Goal: Task Accomplishment & Management: Complete application form

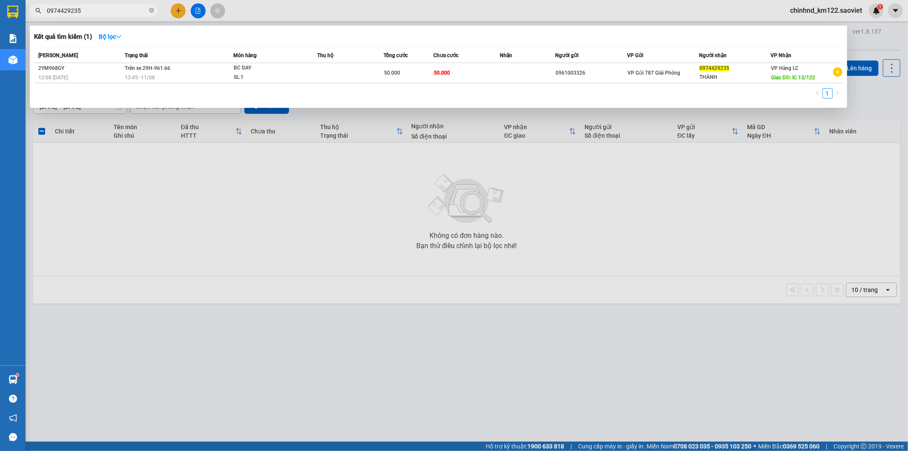
click at [141, 167] on div at bounding box center [454, 225] width 908 height 451
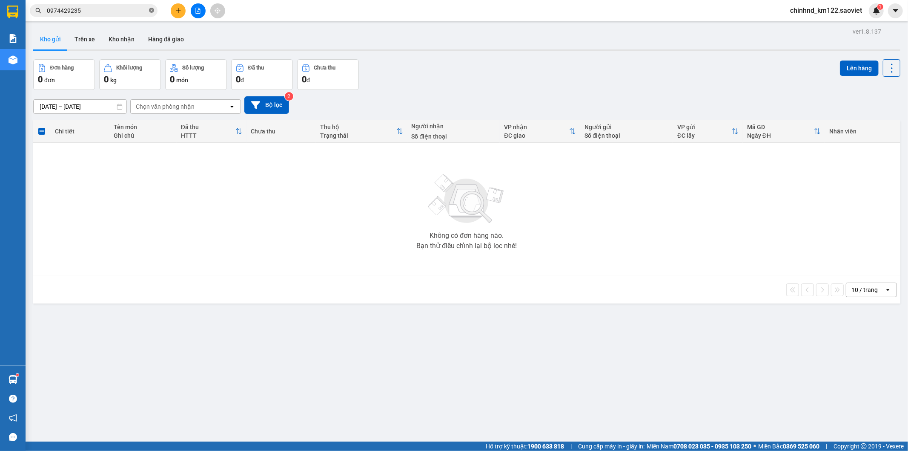
click at [151, 10] on icon "close-circle" at bounding box center [151, 10] width 5 height 5
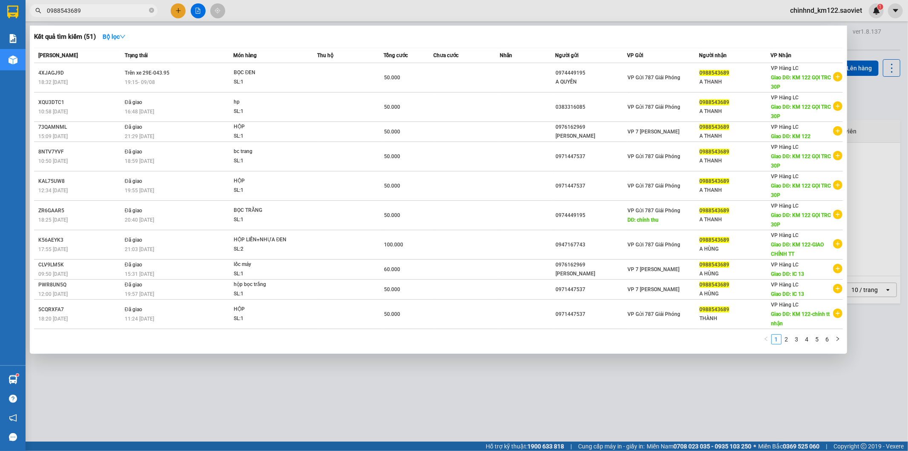
type input "0988543689"
click at [352, 19] on div at bounding box center [454, 225] width 908 height 451
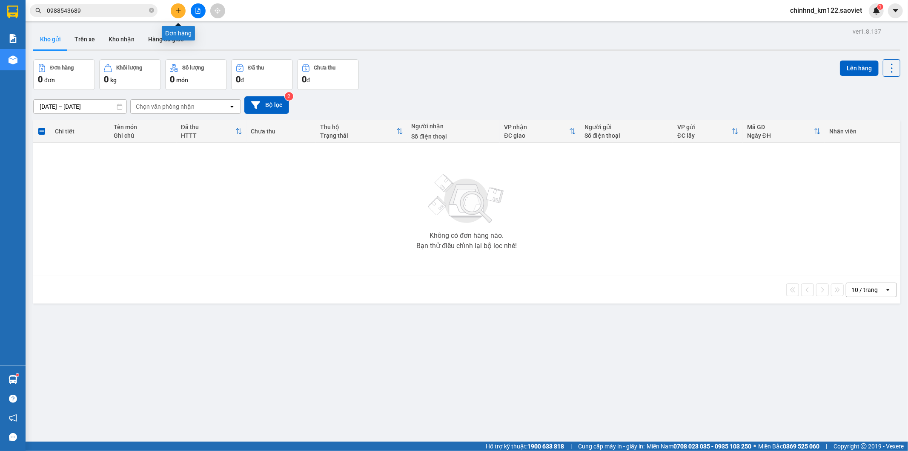
click at [181, 5] on button at bounding box center [178, 10] width 15 height 15
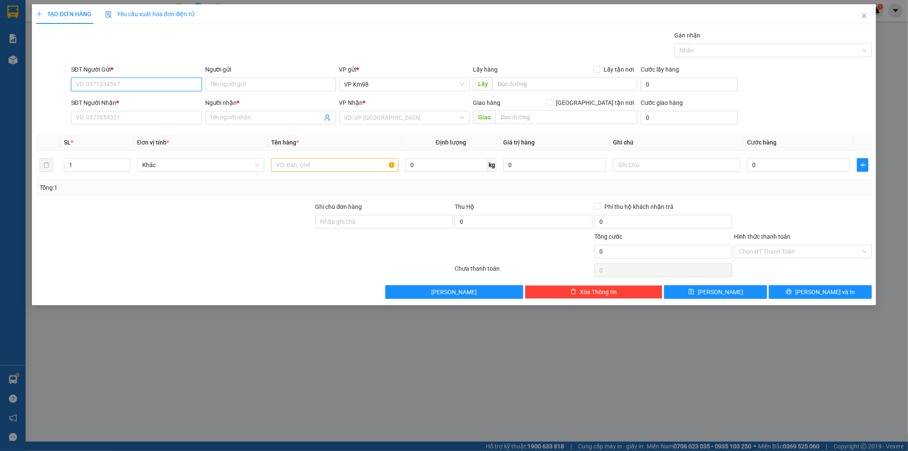
click at [140, 78] on input "SĐT Người Gửi *" at bounding box center [136, 85] width 131 height 14
type input "0858352666"
click at [166, 118] on input "SĐT Người Nhận *" at bounding box center [136, 118] width 131 height 14
type input "0974095863"
click at [244, 83] on input "Người gửi" at bounding box center [270, 85] width 131 height 14
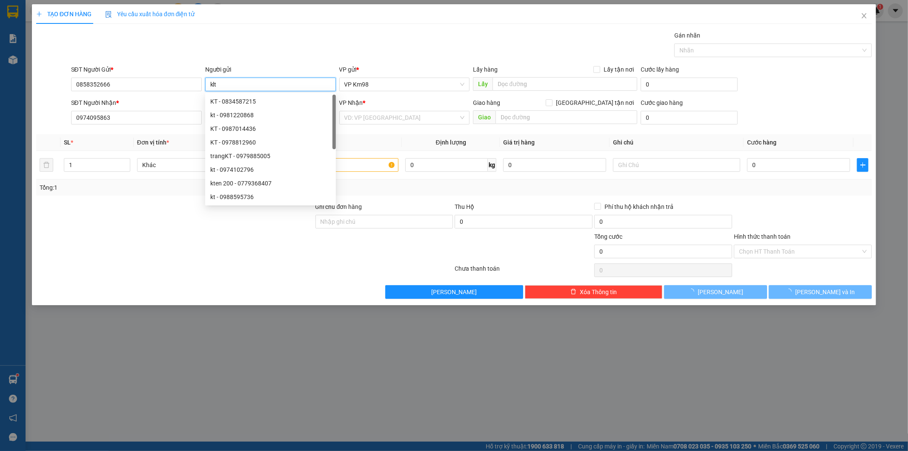
type input "klt"
click at [281, 61] on div "Transit Pickup Surcharge Ids Transit Deliver Surcharge Ids Transit Deliver Surc…" at bounding box center [454, 165] width 837 height 268
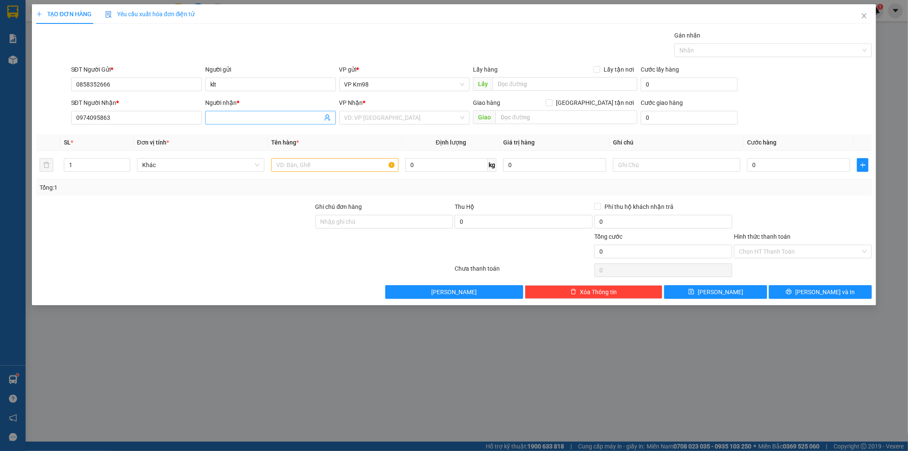
click at [253, 117] on input "Người nhận *" at bounding box center [266, 117] width 112 height 9
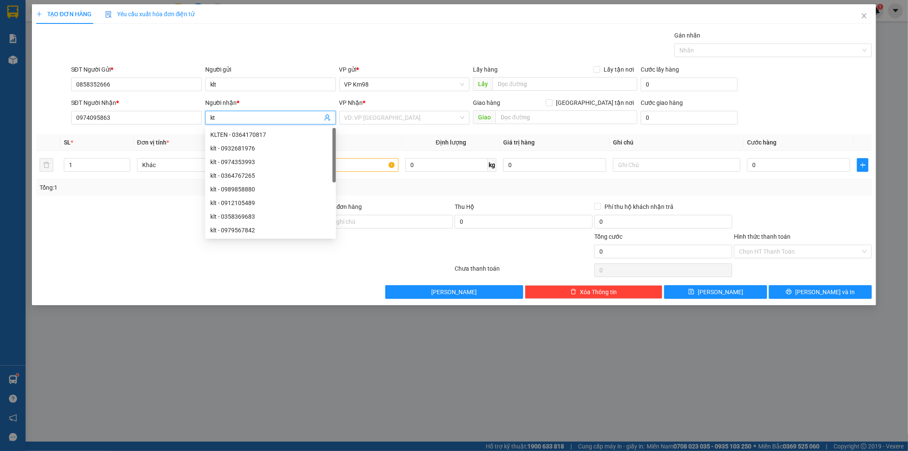
type input "kt"
click at [336, 2] on div "TẠO ĐƠN HÀNG Yêu cầu xuất hóa đơn điện tử Transit Pickup Surcharge Ids Transit …" at bounding box center [454, 225] width 908 height 451
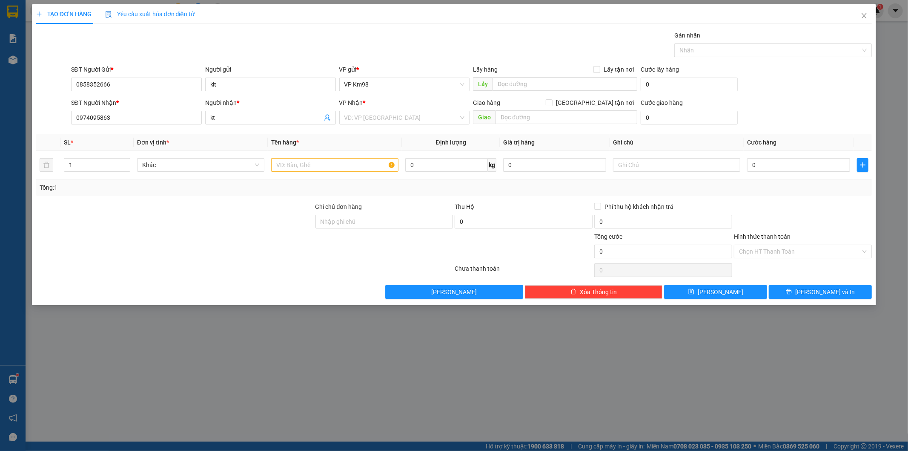
drag, startPoint x: 339, startPoint y: 29, endPoint x: 346, endPoint y: 39, distance: 12.9
click at [346, 39] on div "TẠO ĐƠN HÀNG Yêu cầu xuất hóa đơn điện tử Transit Pickup Surcharge Ids Transit …" at bounding box center [454, 151] width 837 height 294
click at [390, 120] on input "search" at bounding box center [402, 117] width 115 height 13
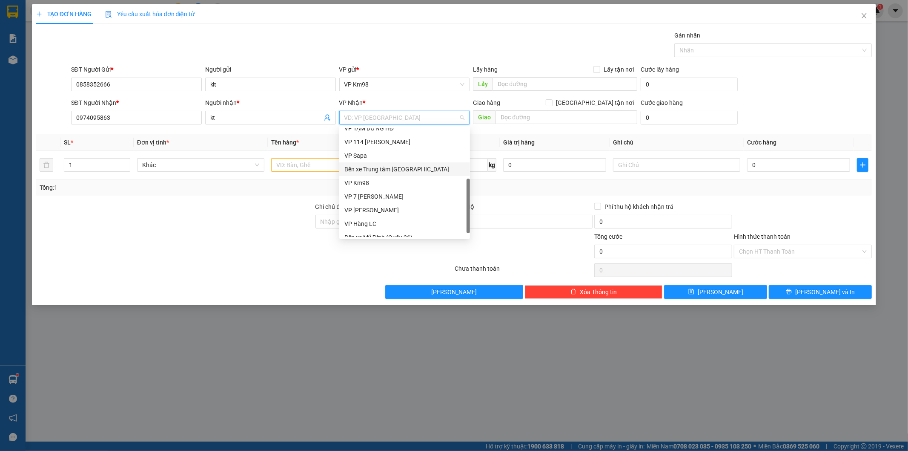
scroll to position [95, 0]
click at [372, 215] on div "VP Hàng LC" at bounding box center [405, 216] width 121 height 9
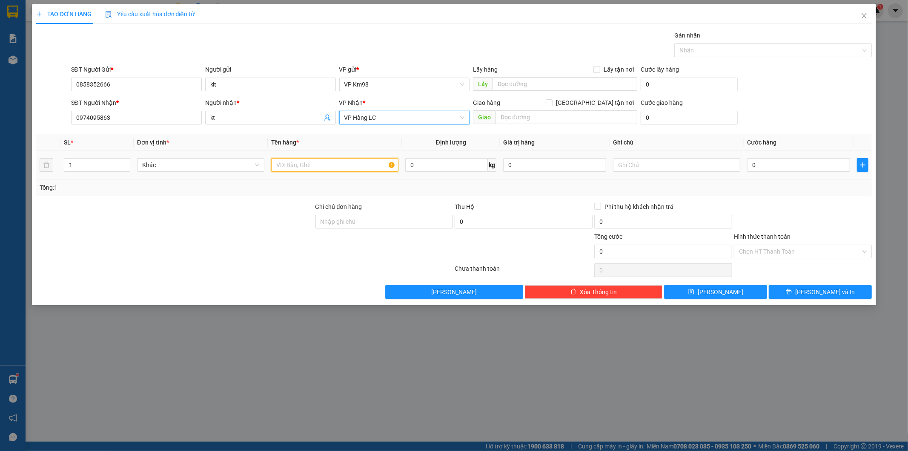
click at [301, 163] on input "text" at bounding box center [334, 165] width 127 height 14
type input "hồ sơ"
click at [782, 163] on input "0" at bounding box center [798, 165] width 103 height 14
type input "5"
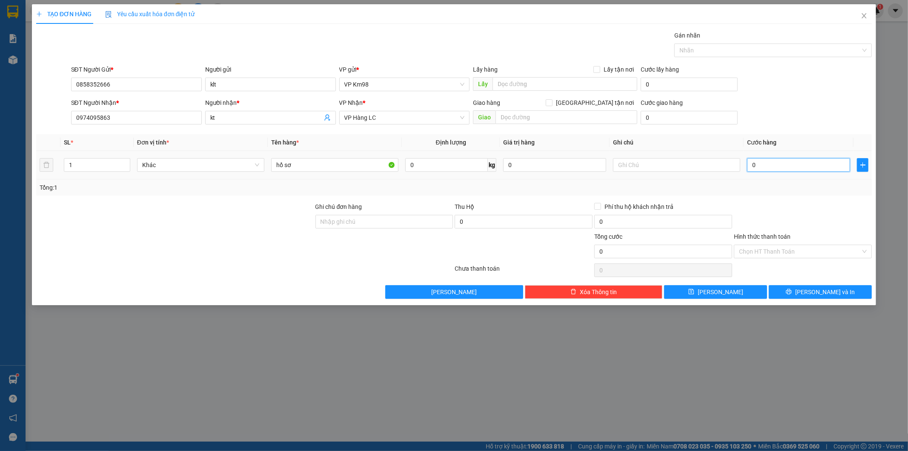
type input "5"
type input "50"
type input "500"
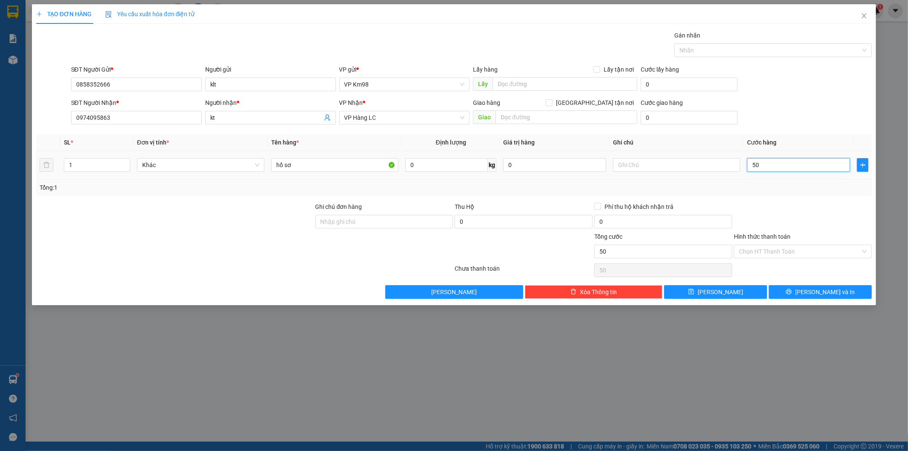
type input "500"
type input "5.000"
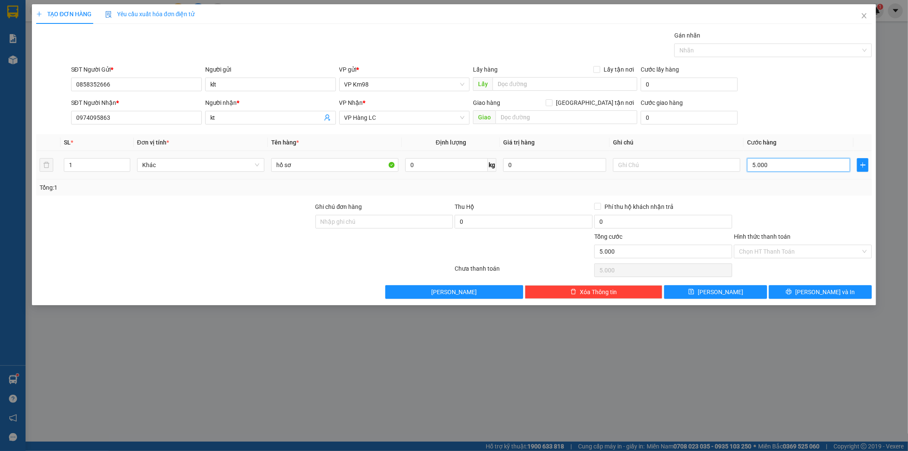
type input "50.000"
drag, startPoint x: 800, startPoint y: 290, endPoint x: 797, endPoint y: 285, distance: 6.5
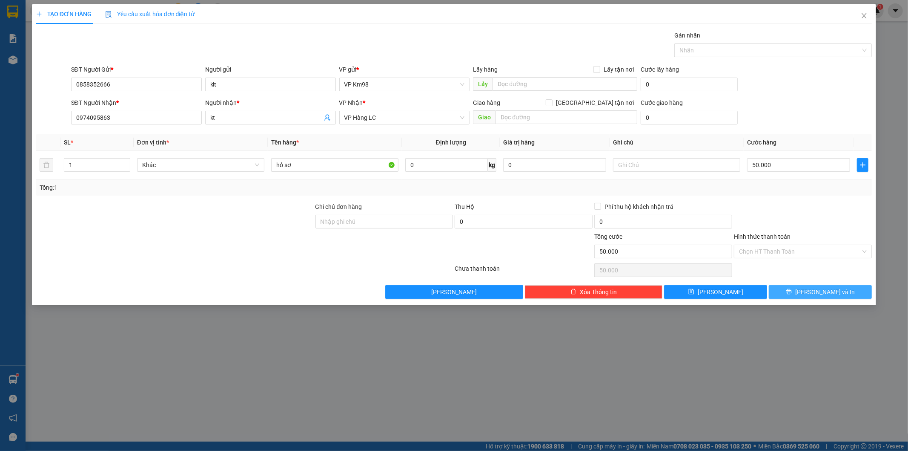
click at [797, 285] on button "[PERSON_NAME] và In" at bounding box center [820, 292] width 103 height 14
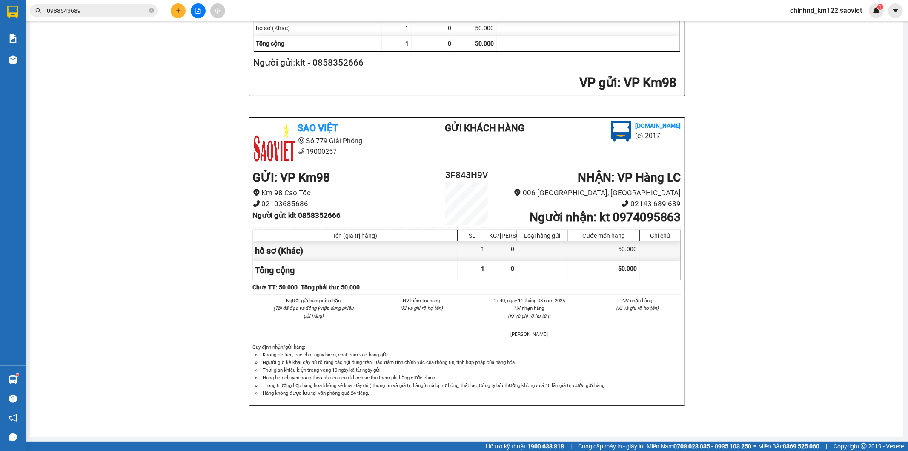
scroll to position [14, 0]
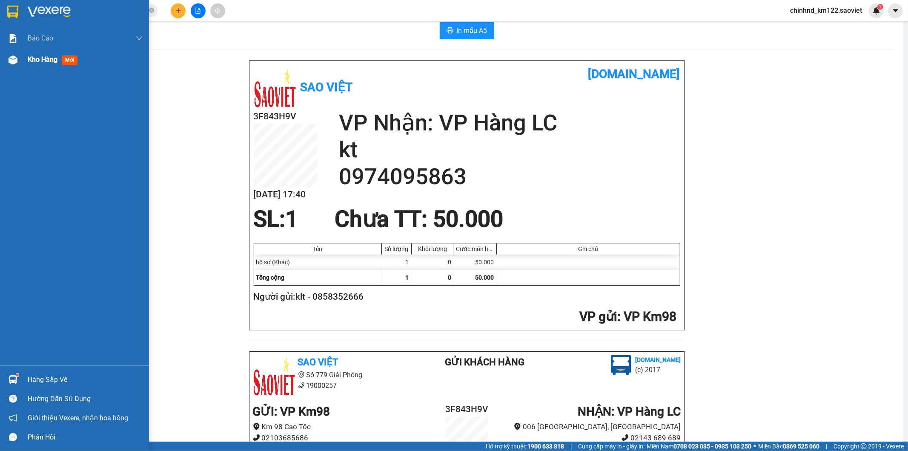
click at [62, 58] on div "Kho hàng mới" at bounding box center [54, 59] width 53 height 11
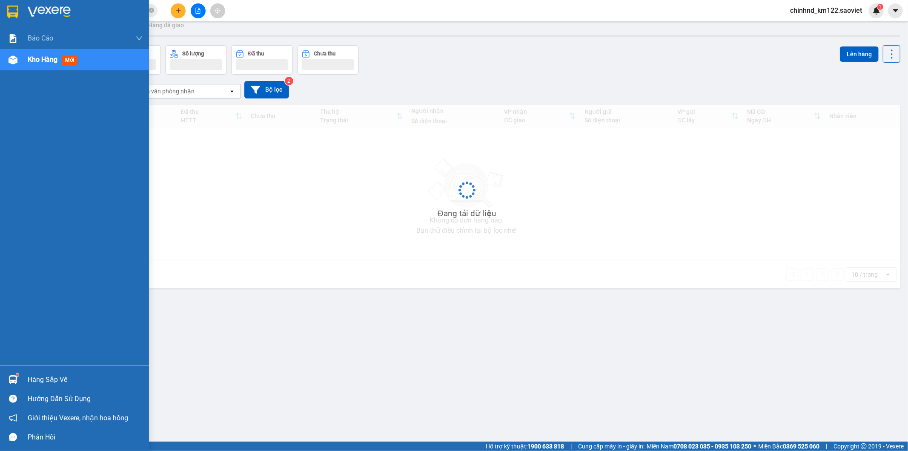
click at [62, 58] on div "Kho hàng mới" at bounding box center [54, 59] width 53 height 11
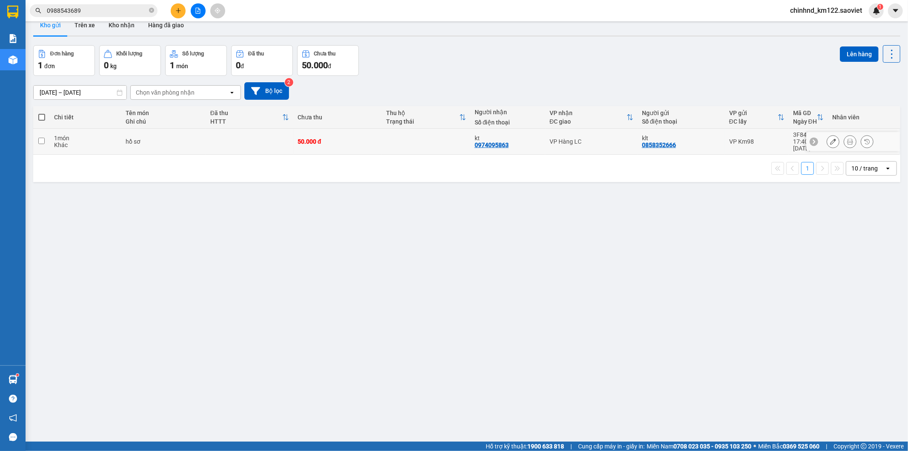
click at [315, 132] on td "50.000 đ" at bounding box center [337, 142] width 89 height 26
checkbox input "true"
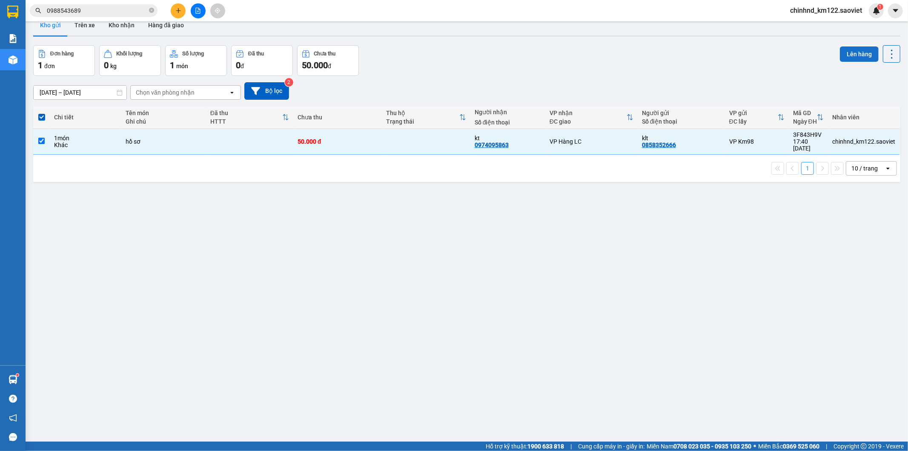
click at [857, 52] on button "Lên hàng" at bounding box center [859, 53] width 39 height 15
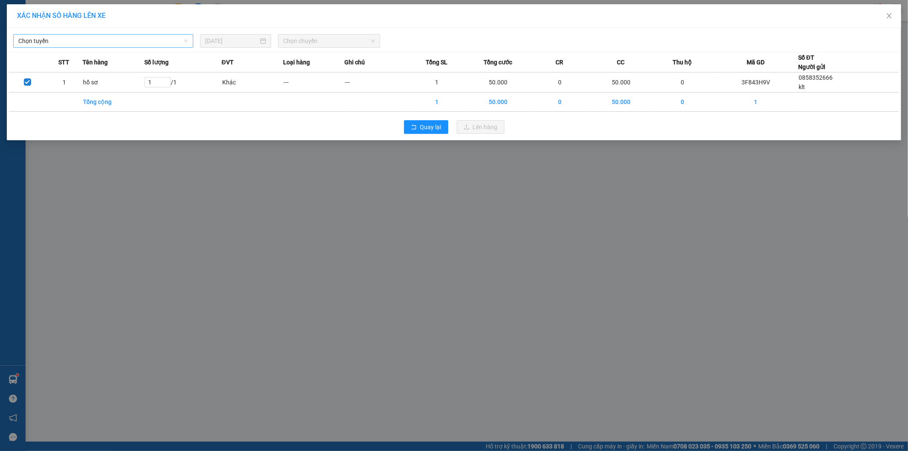
click at [116, 39] on span "Chọn tuyến" at bounding box center [103, 40] width 170 height 13
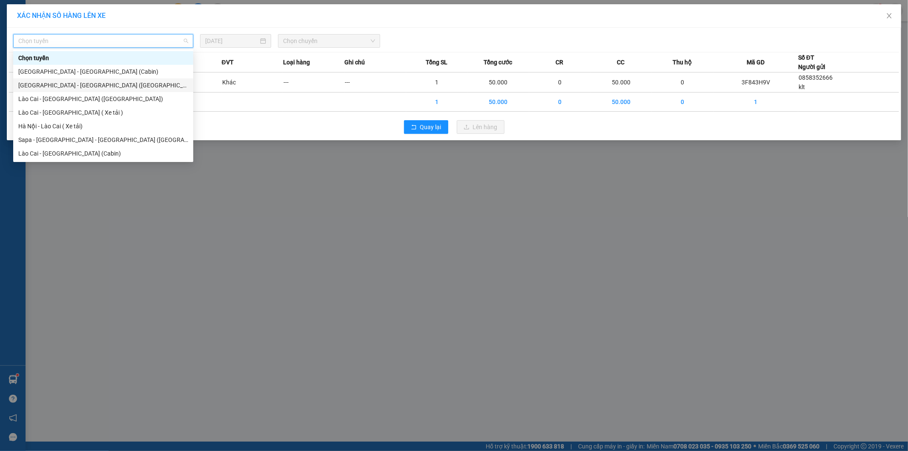
click at [50, 90] on div "[GEOGRAPHIC_DATA] - [GEOGRAPHIC_DATA] ([GEOGRAPHIC_DATA])" at bounding box center [103, 85] width 180 height 14
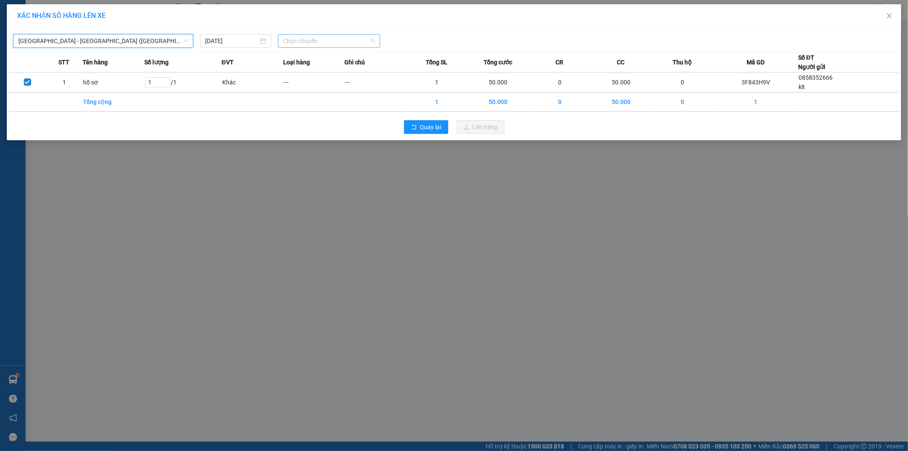
click at [330, 46] on span "Chọn chuyến" at bounding box center [329, 40] width 92 height 13
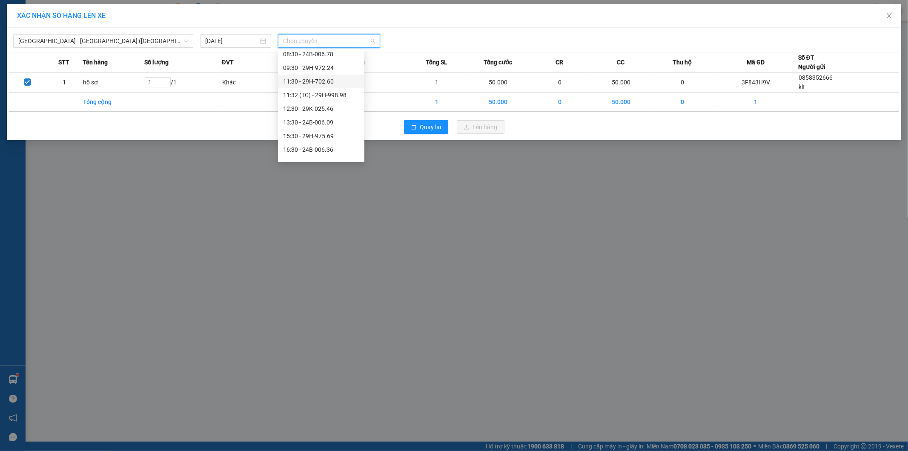
scroll to position [47, 0]
click at [326, 120] on div "15:30 - 29H-975.69" at bounding box center [321, 119] width 76 height 9
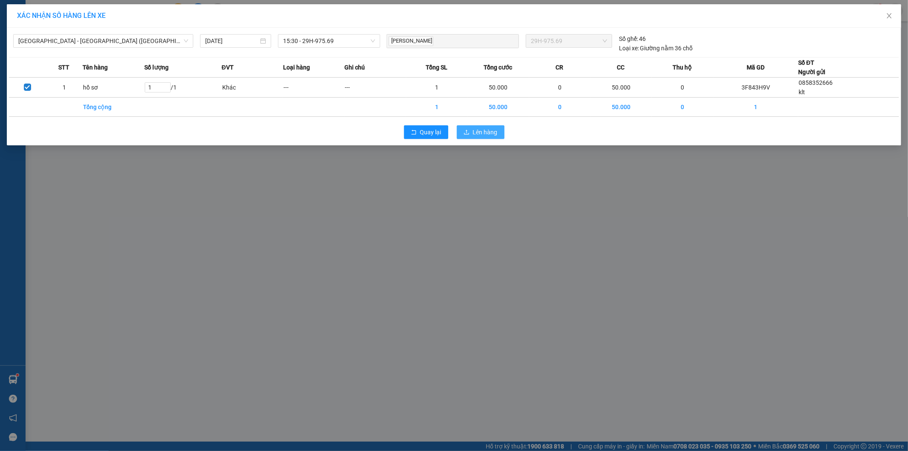
click at [475, 129] on span "Lên hàng" at bounding box center [485, 131] width 25 height 9
